Goal: Complete application form

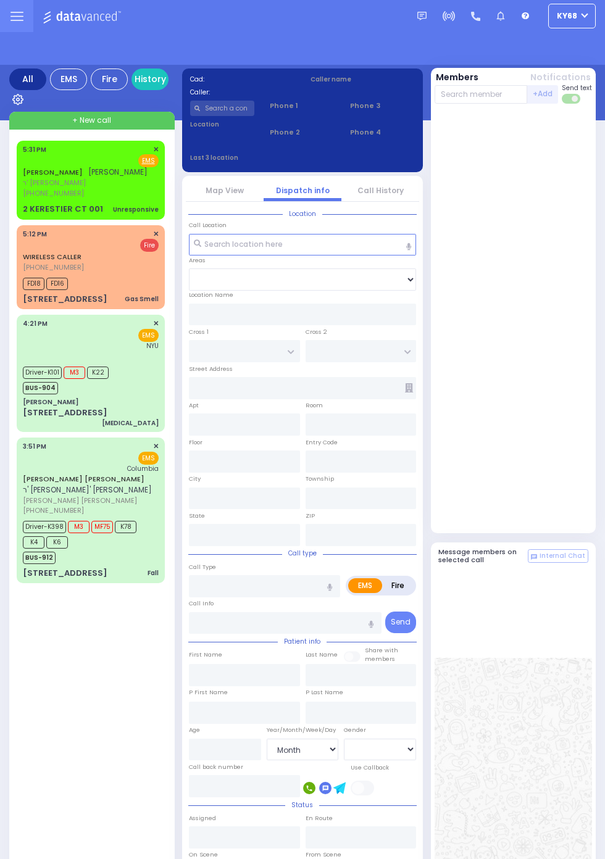
select select "Month"
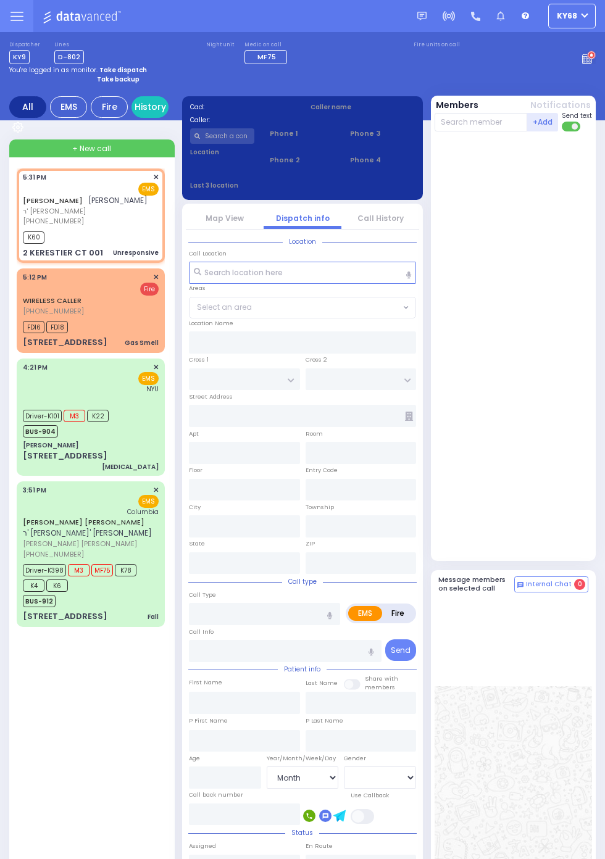
select select
type input "Unresponsive"
radio input "true"
type input "MENDEL"
type input "[PERSON_NAME]"
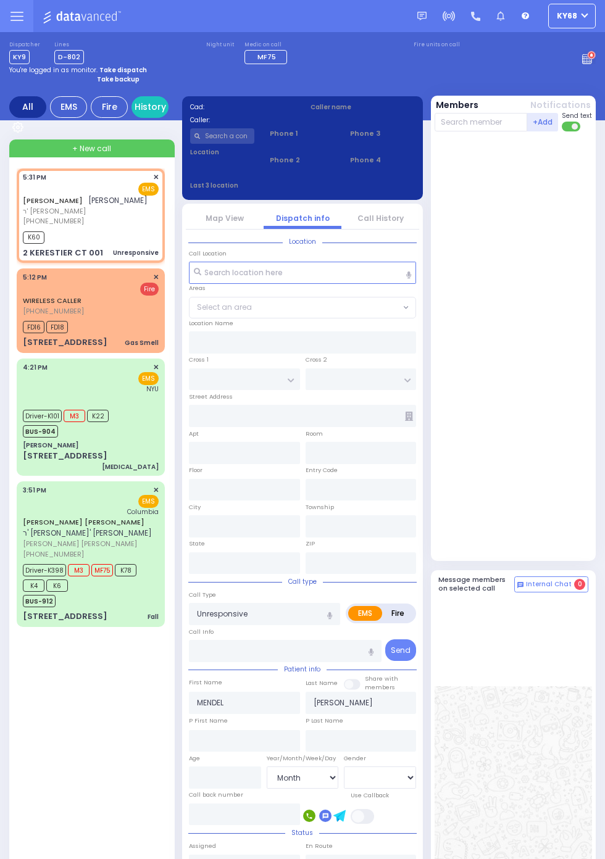
type input "2"
select select "Year"
type input "17:31"
type input "17:32"
type input "KAHAN DR"
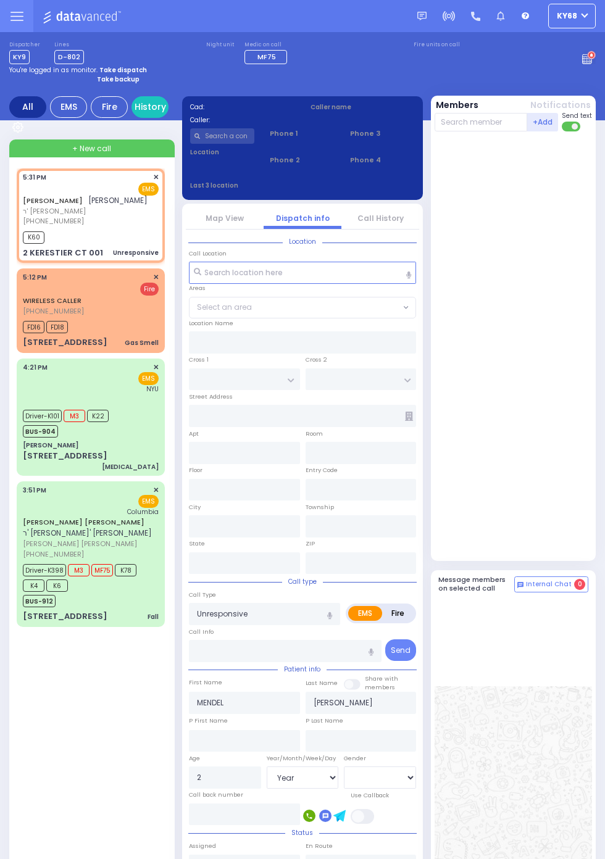
type input "GETZIL BERGER BLVD"
type input "2 KERESTIER CT"
type input "001"
type input "Monroe"
type input "[US_STATE]"
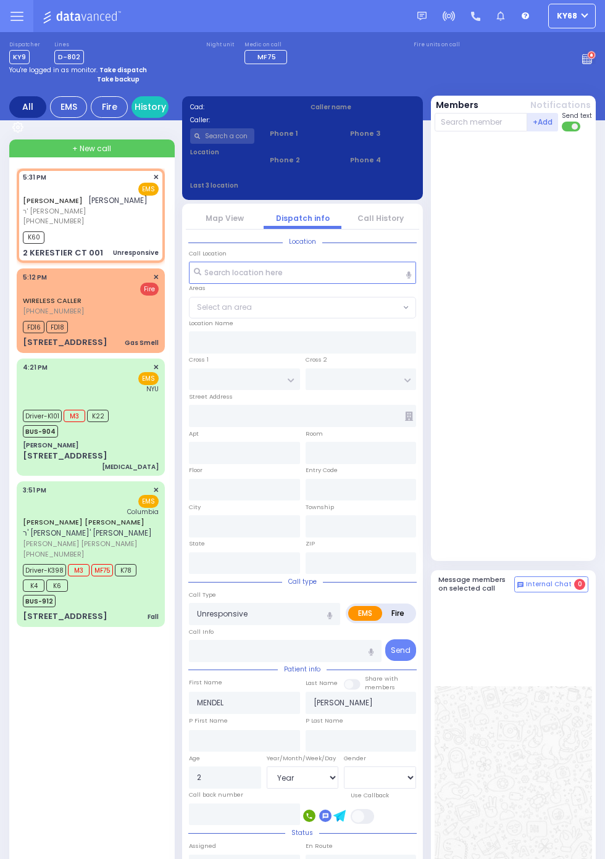
type input "10950"
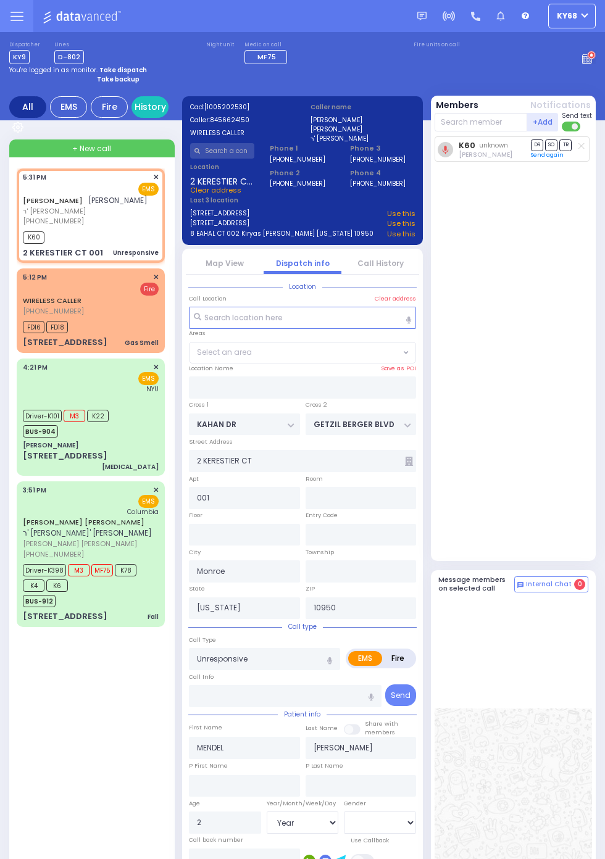
select select "SECTION 4"
select select
radio input "true"
select select "Year"
select select "SECTION 4"
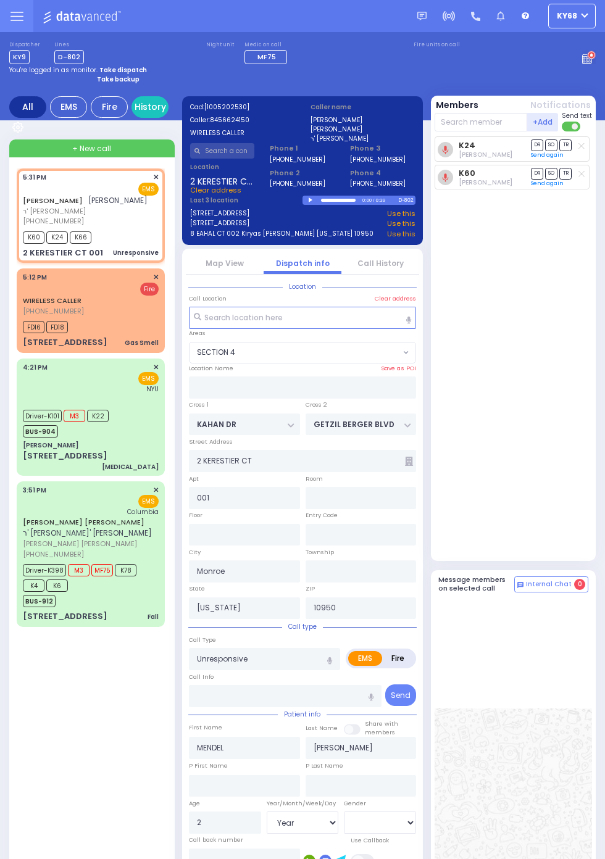
select select
radio input "true"
select select "Year"
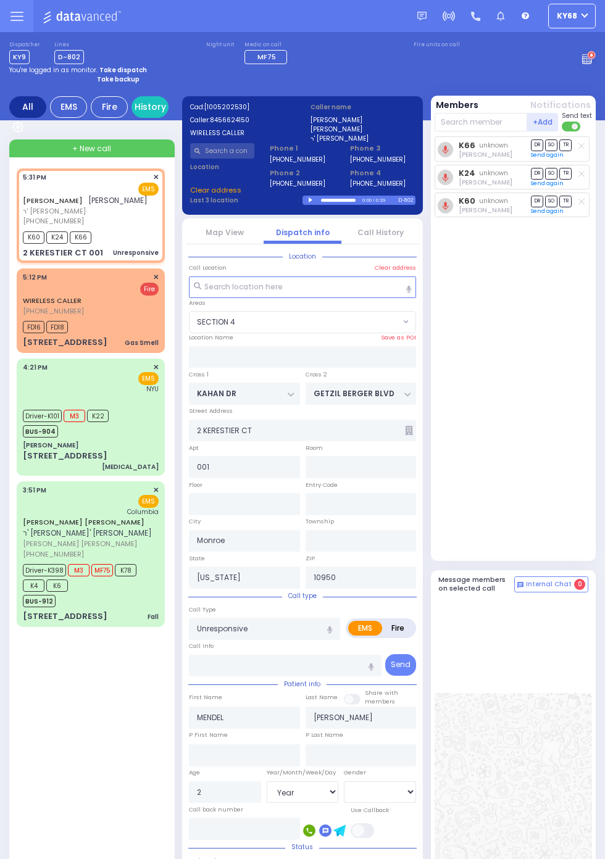
select select "SECTION 4"
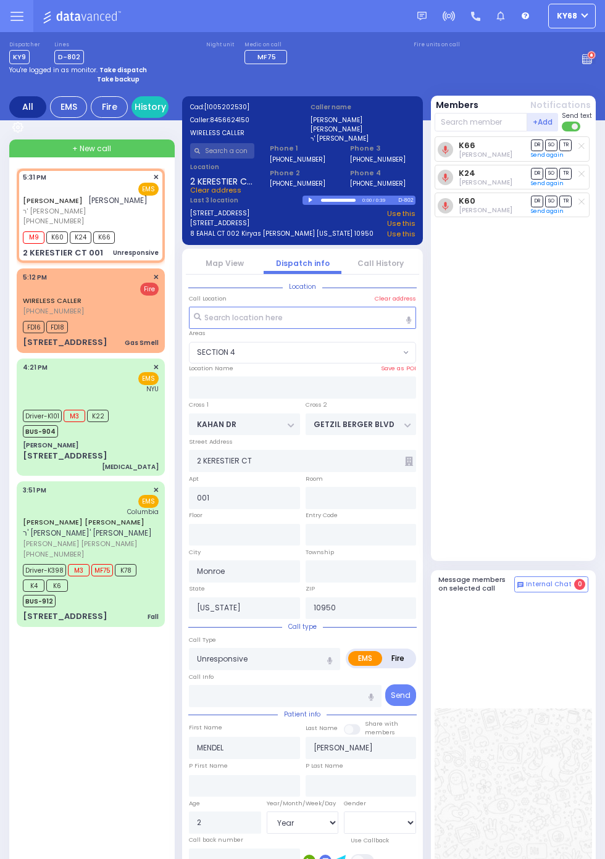
select select
radio input "true"
select select "Year"
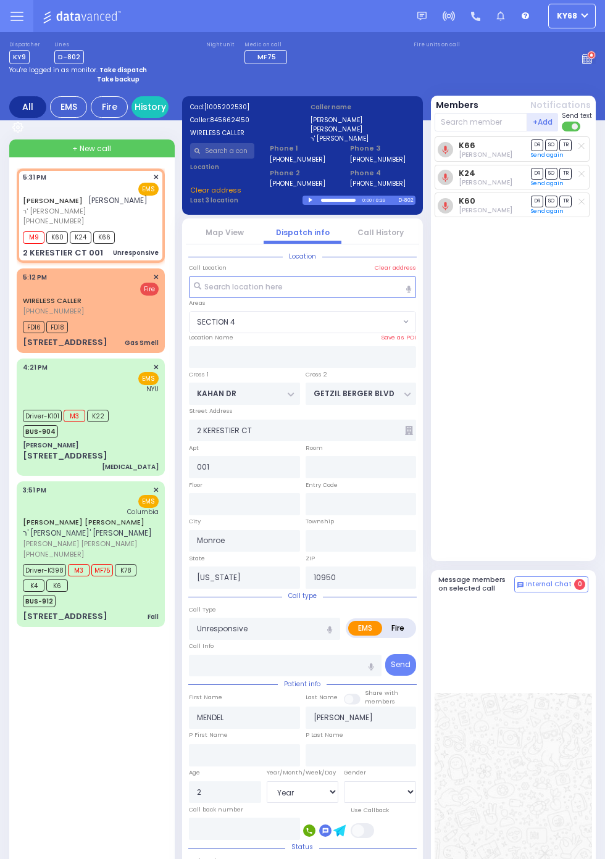
select select "SECTION 4"
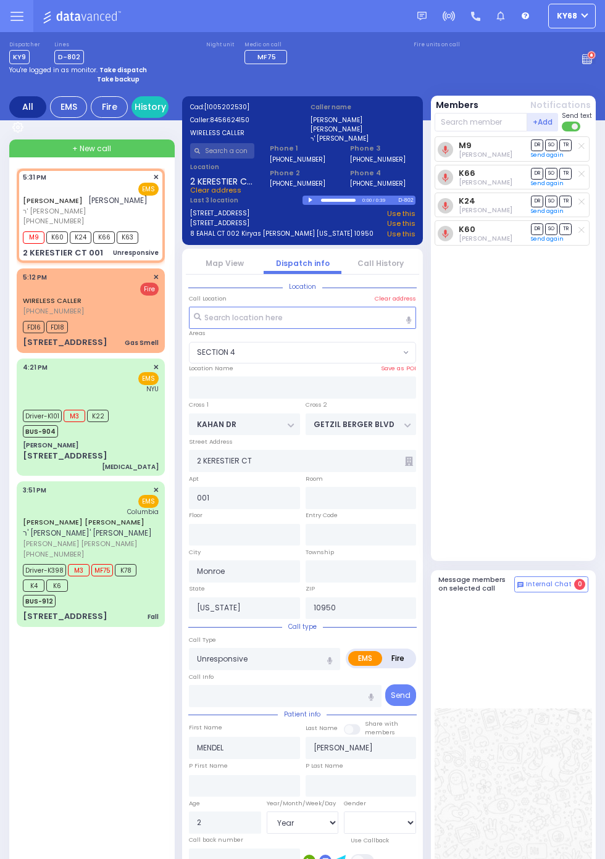
select select
radio input "true"
select select "Year"
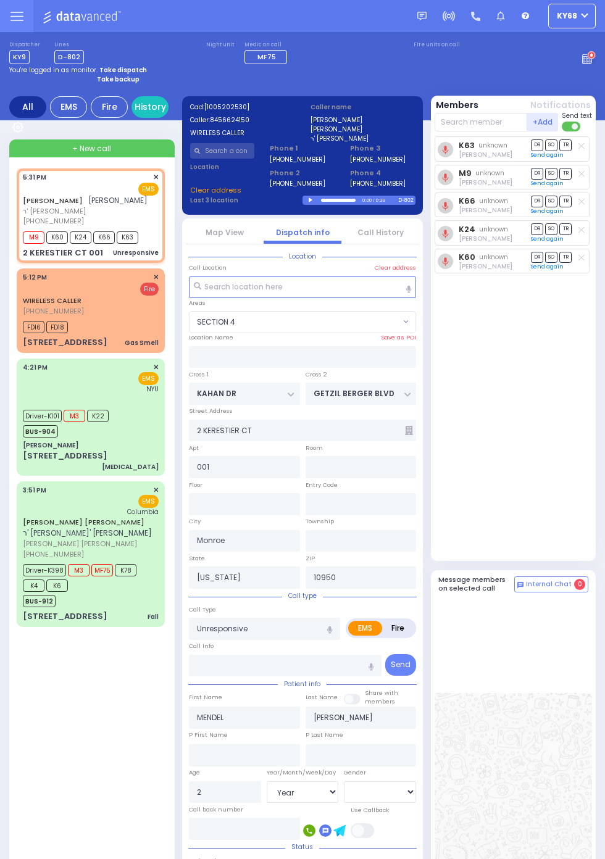
select select "SECTION 4"
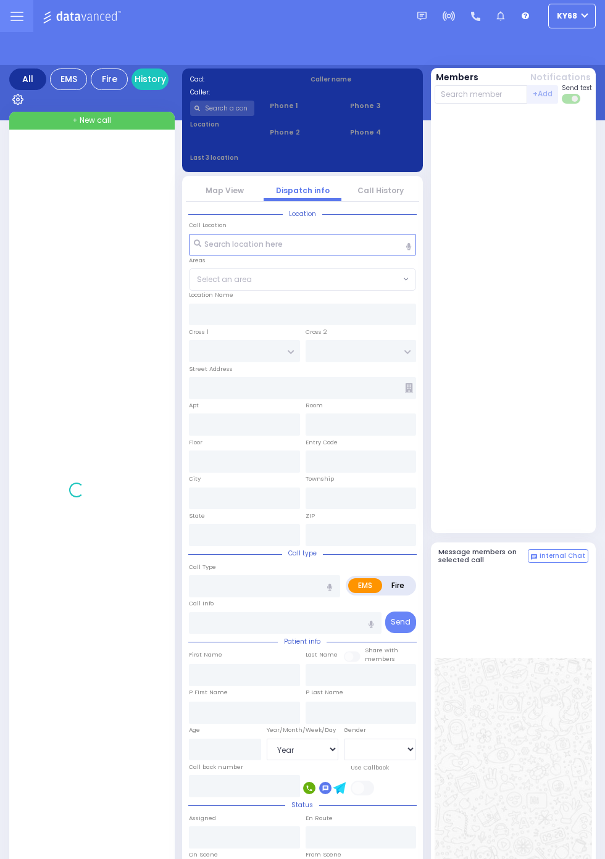
select select "Year"
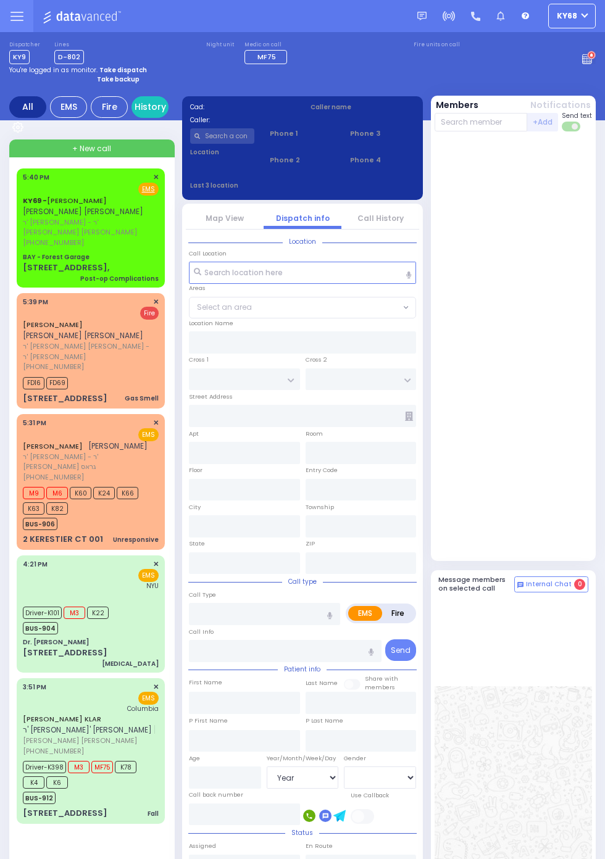
click at [23, 252] on div "BAY - Forest Garage" at bounding box center [56, 256] width 67 height 9
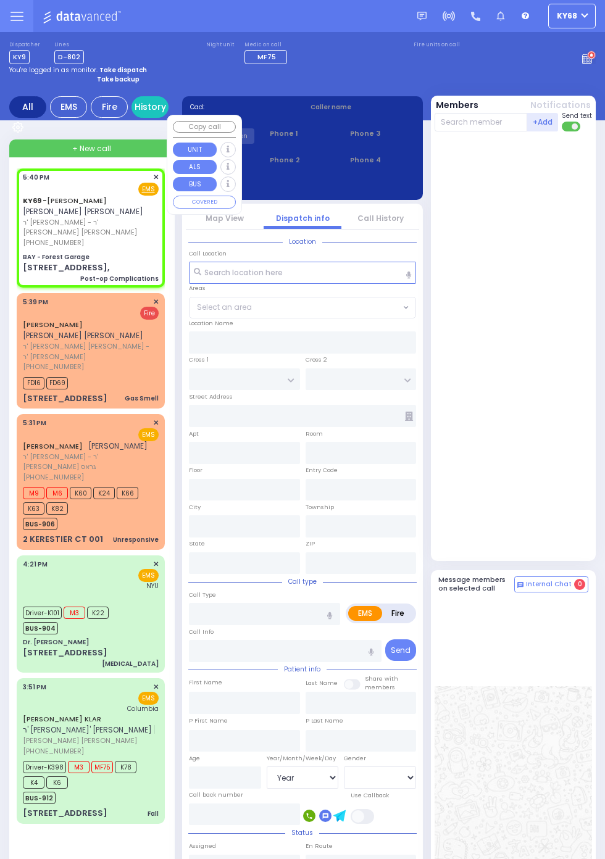
select select
type input "Post-op Complications"
radio input "true"
type input "JOEL MAYER"
type input "GOLDBERGER"
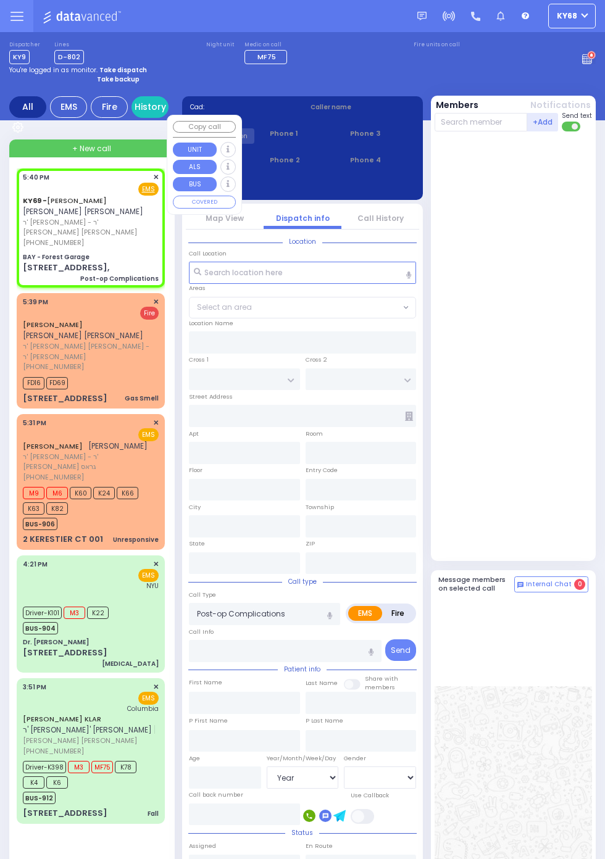
select select
type input "17:40"
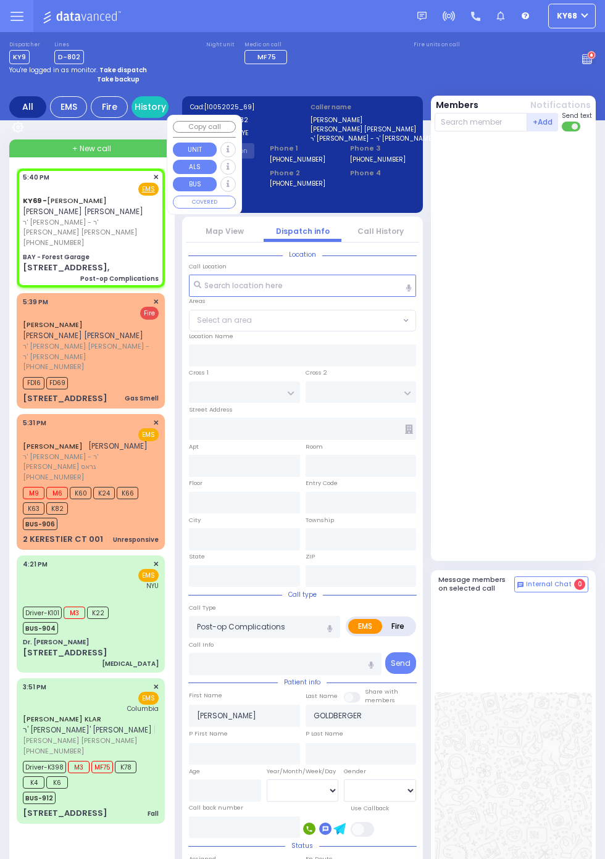
type input "BAY - Forest Garage"
type input "SANZ COURT"
type input "HAYES COURT"
type input "63 Forest Rd,"
type input "Monroe"
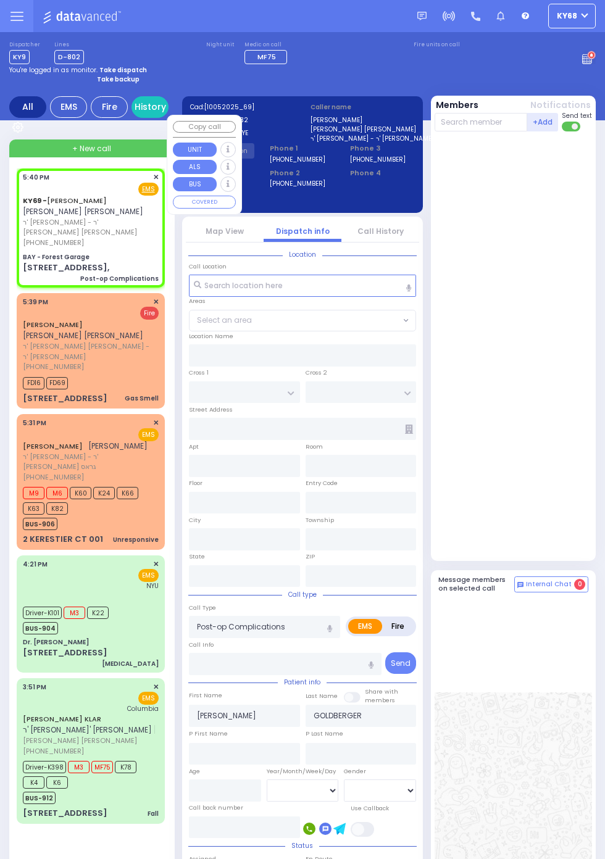
type input "[US_STATE]"
type input "10950"
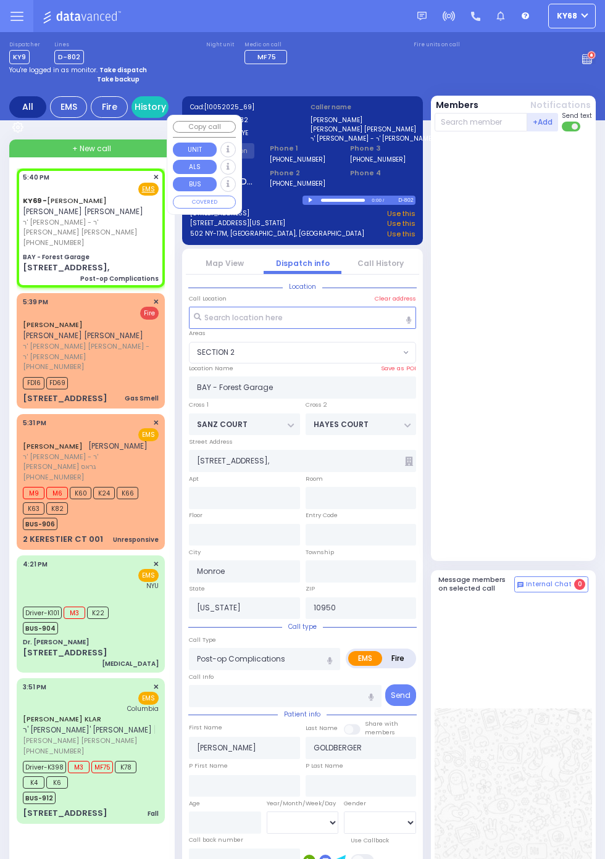
click at [578, 462] on div at bounding box center [514, 345] width 160 height 419
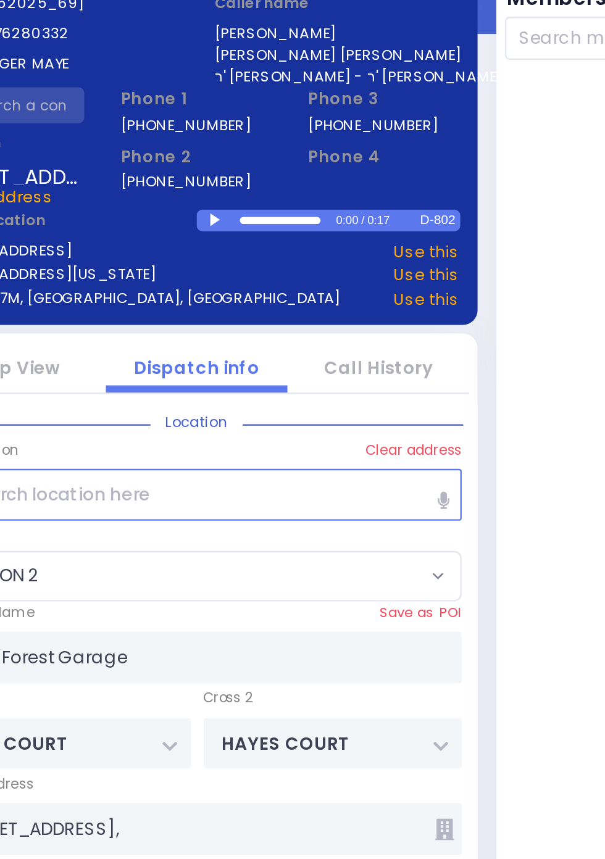
click at [315, 201] on div at bounding box center [312, 199] width 7 height 6
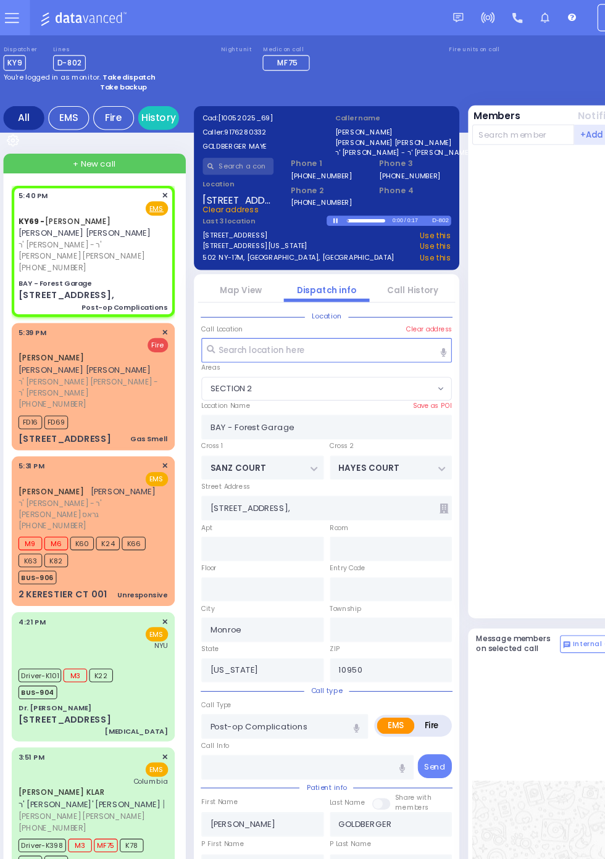
click at [401, 267] on link "Call History" at bounding box center [380, 263] width 46 height 10
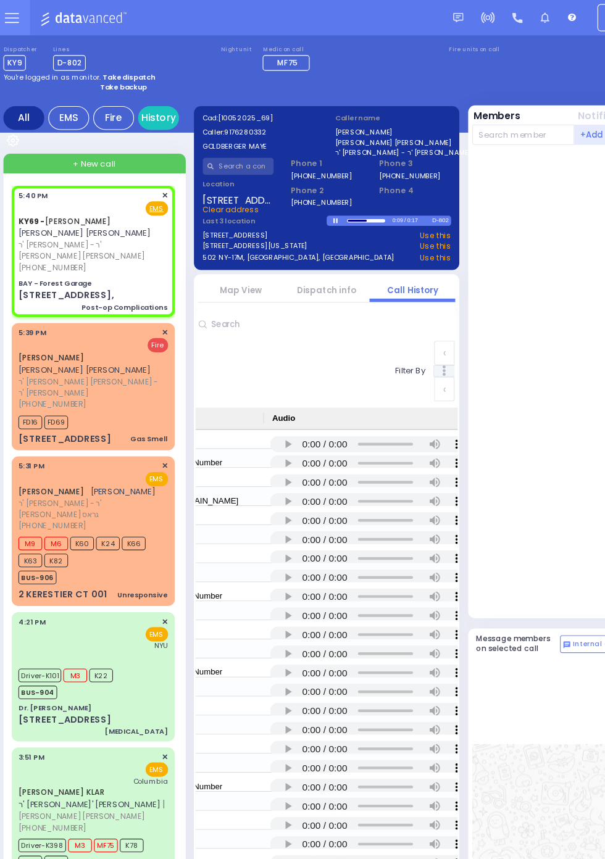
scroll to position [0, 984]
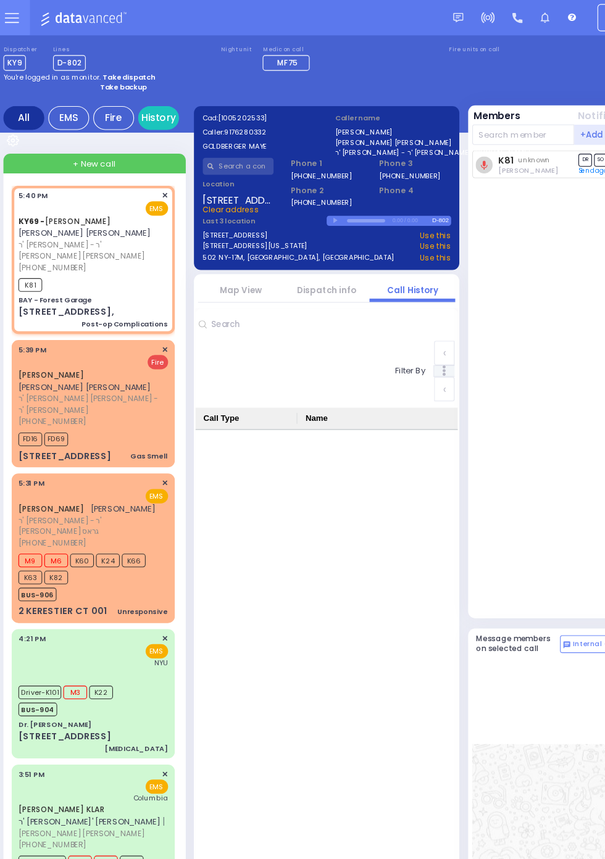
select select "SECTION 2"
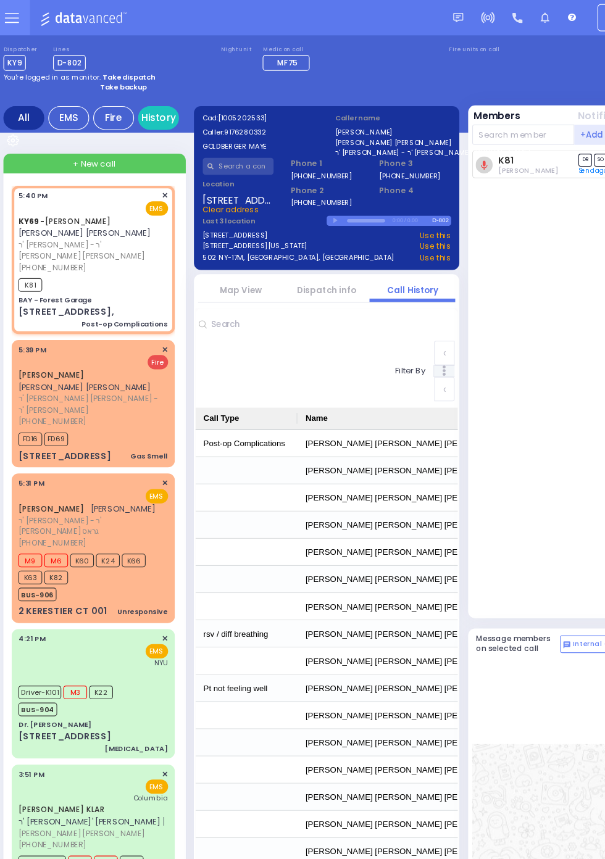
click at [330, 268] on link "Dispatch info" at bounding box center [303, 263] width 54 height 10
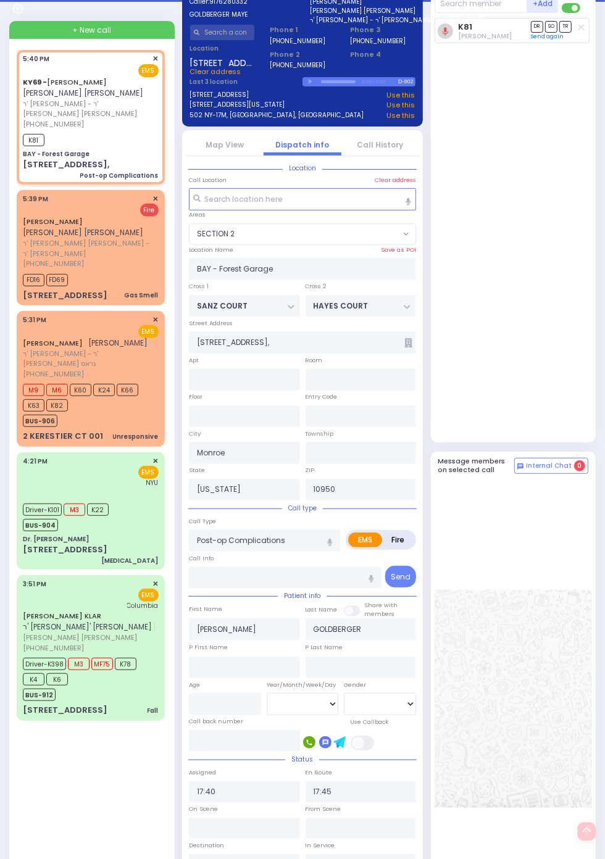
scroll to position [0, 0]
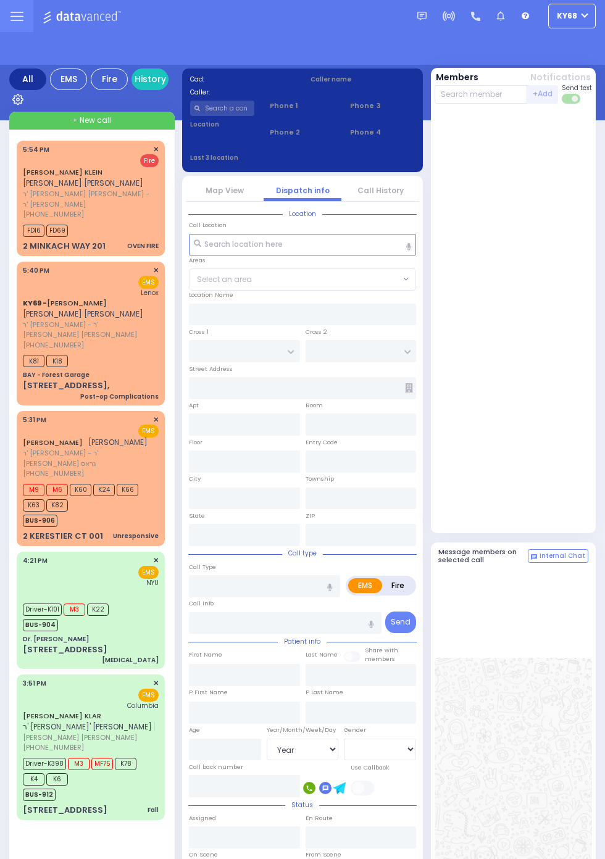
select select "Year"
